Goal: Transaction & Acquisition: Purchase product/service

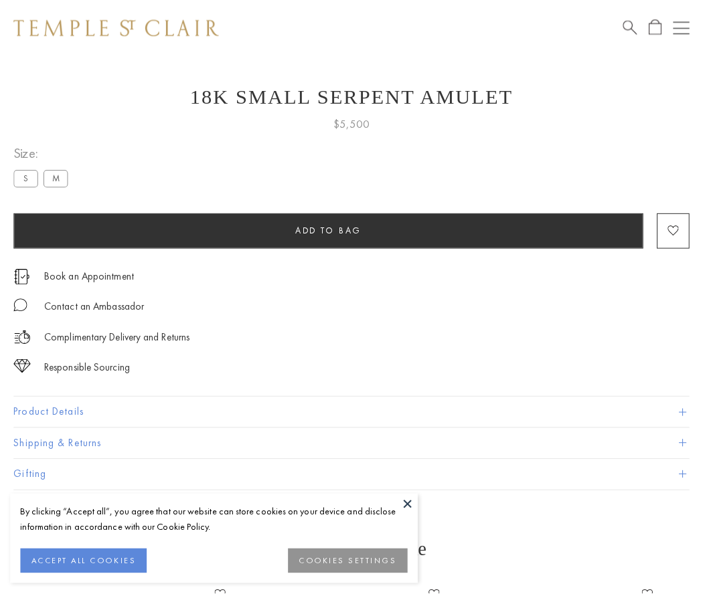
scroll to position [25, 0]
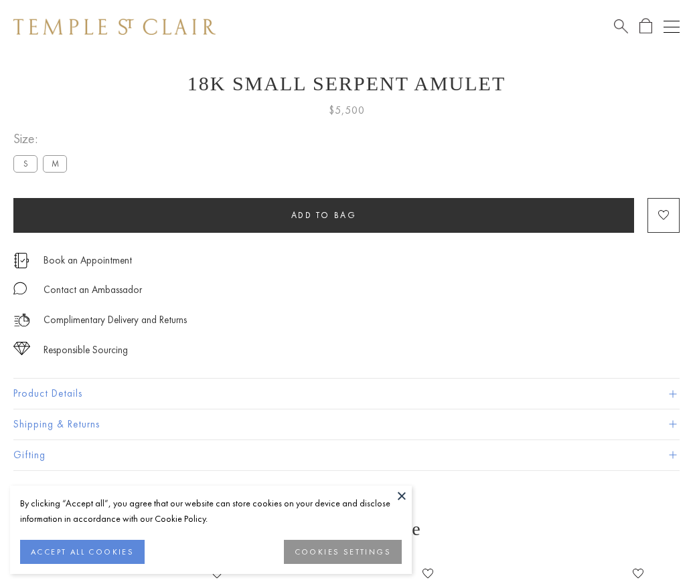
click at [323, 215] on span "Add to bag" at bounding box center [324, 214] width 66 height 11
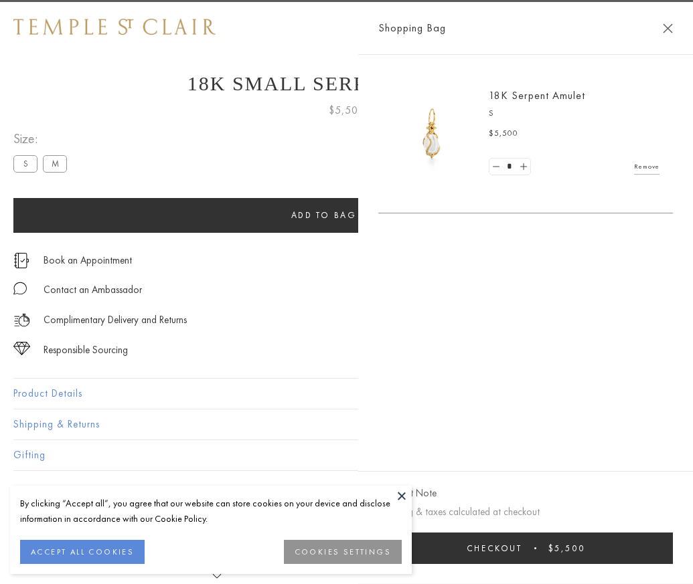
click at [672, 558] on button "Checkout $5,500" at bounding box center [525, 548] width 294 height 31
